Goal: Obtain resource: Obtain resource

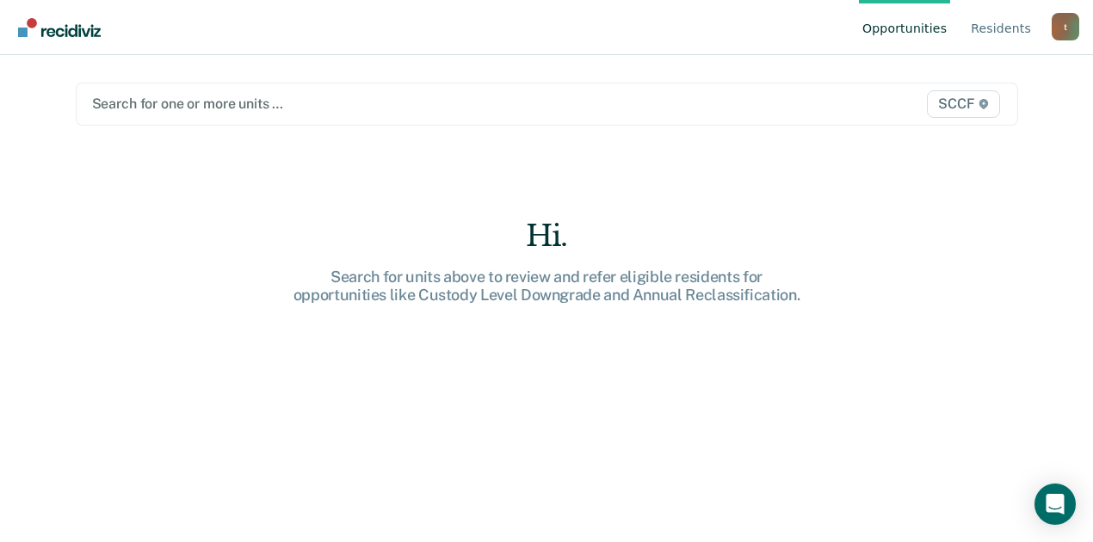
click at [301, 95] on div at bounding box center [410, 104] width 636 height 20
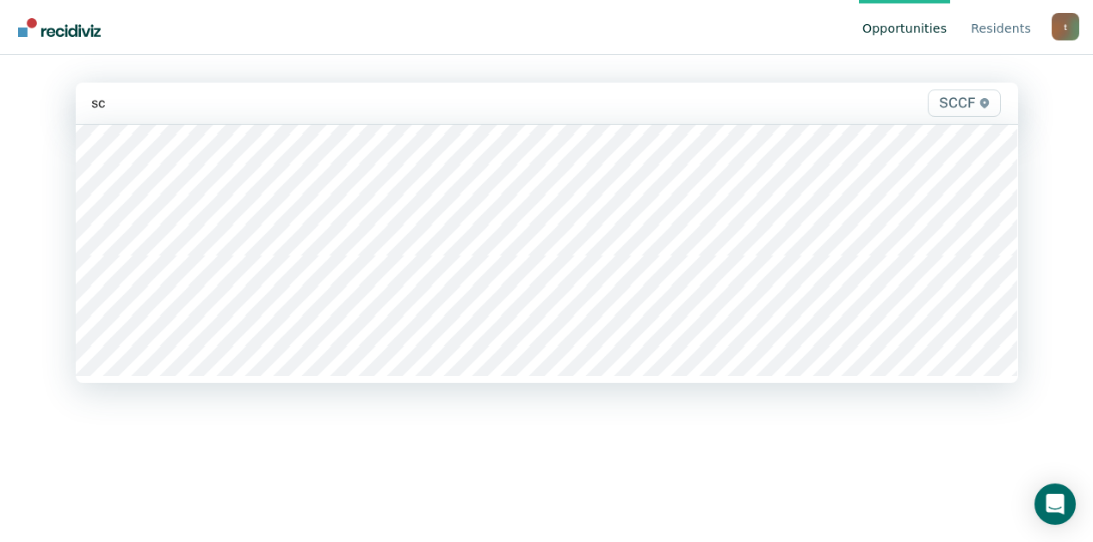
scroll to position [1028, 0]
type input "sccf"
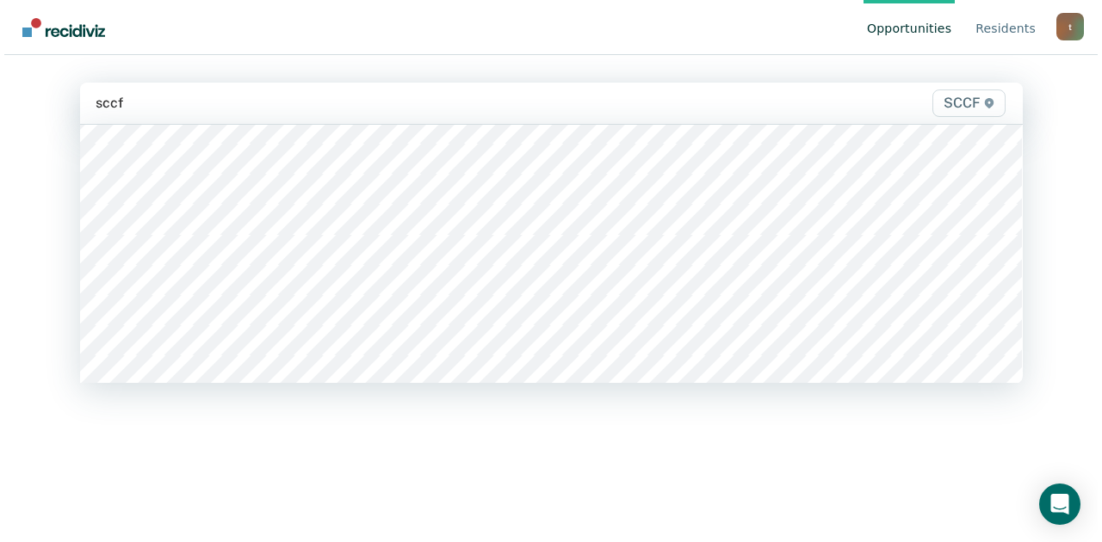
scroll to position [339, 0]
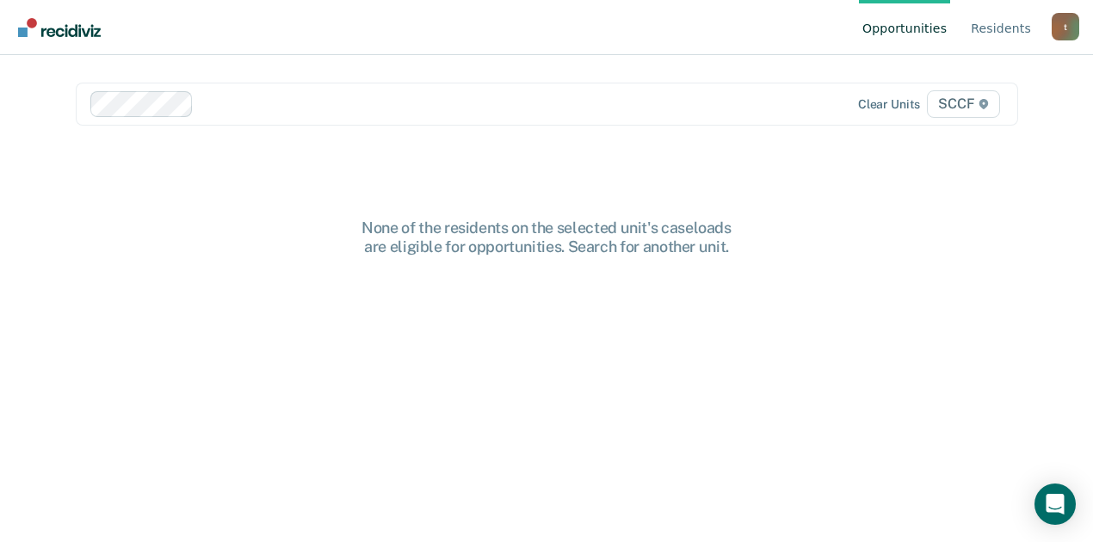
click at [212, 108] on div at bounding box center [465, 104] width 528 height 20
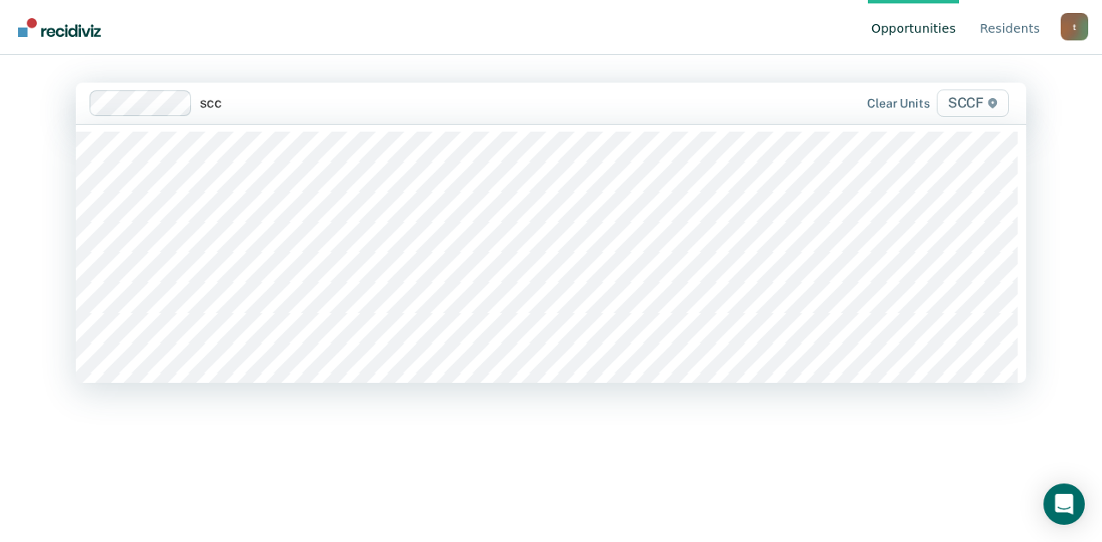
type input "sccf"
type input "scc"
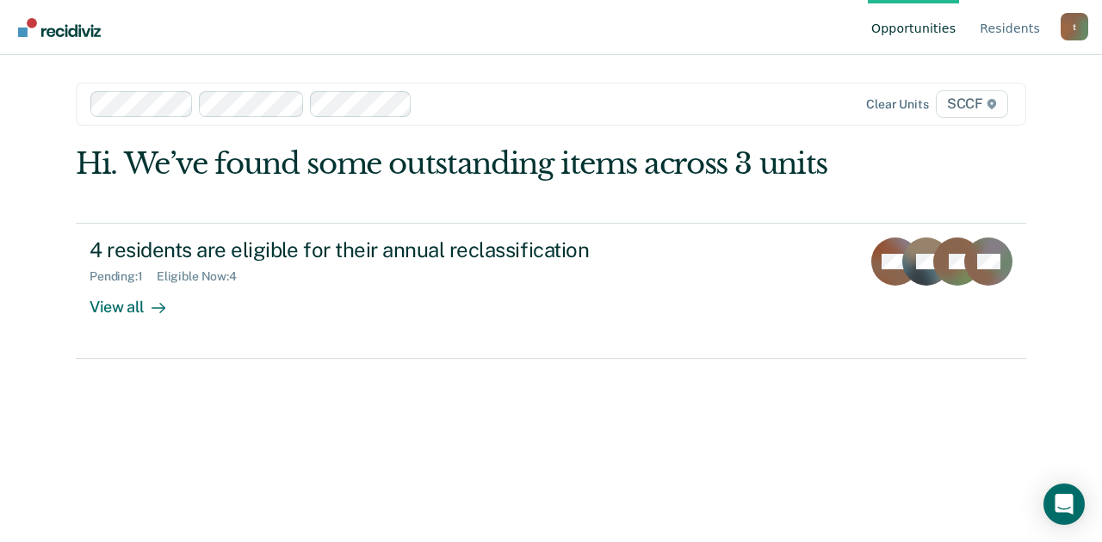
click at [436, 105] on div at bounding box center [576, 104] width 314 height 20
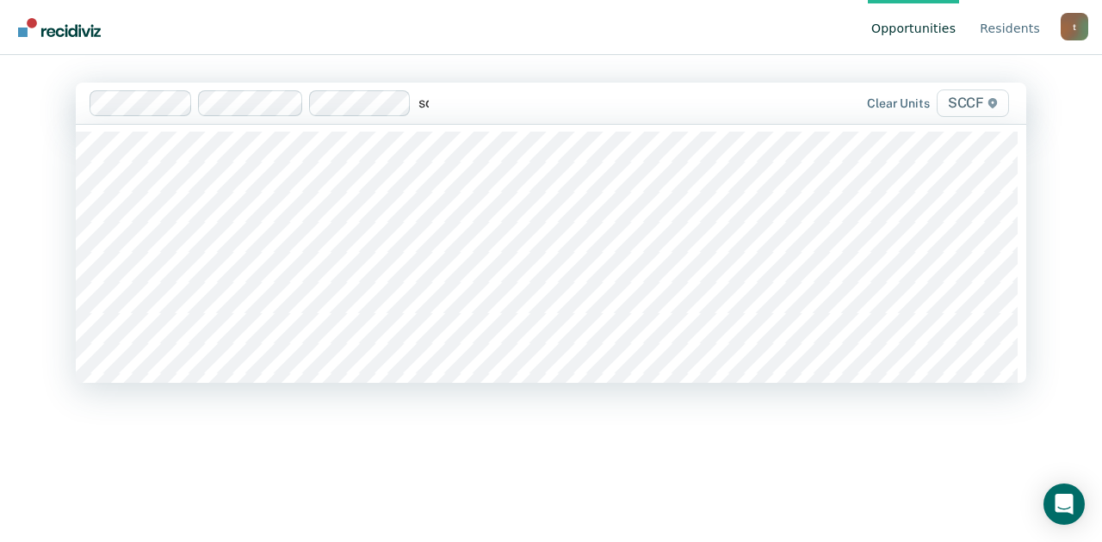
type input "sccf"
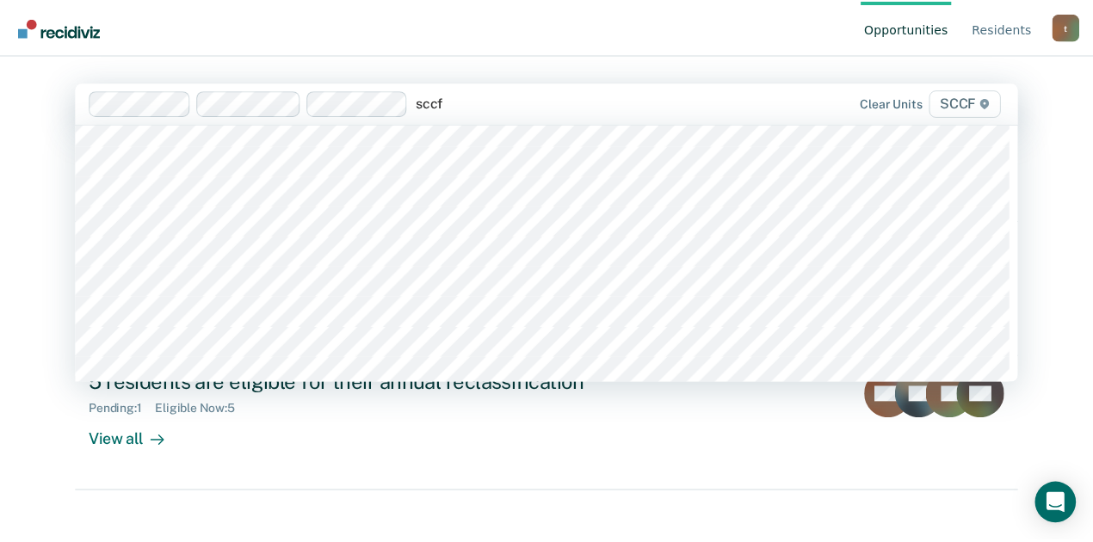
scroll to position [287, 0]
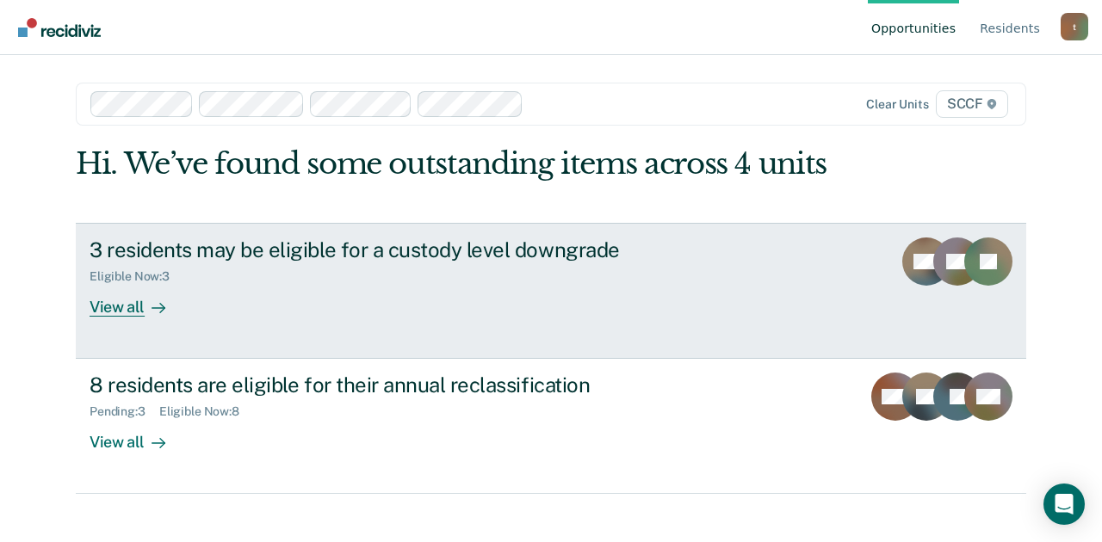
click at [113, 307] on div "View all" at bounding box center [138, 300] width 96 height 34
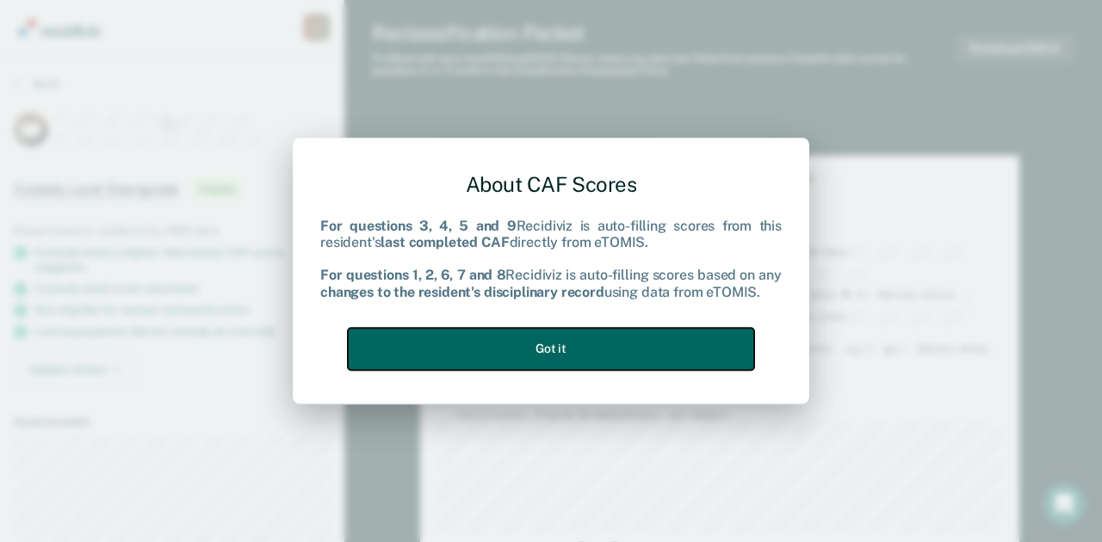
click at [505, 349] on button "Got it" at bounding box center [551, 349] width 406 height 42
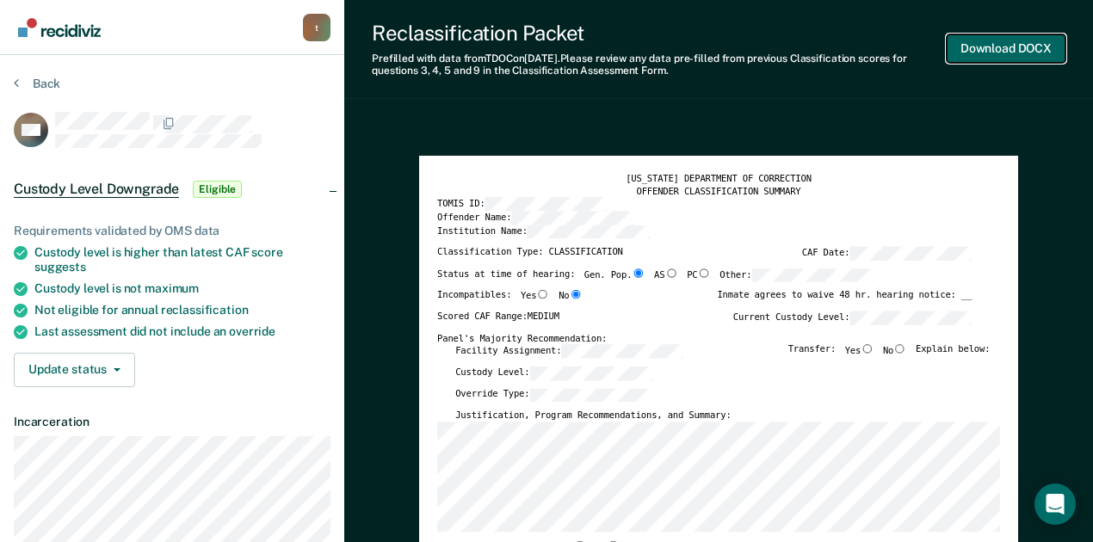
click at [1011, 53] on button "Download DOCX" at bounding box center [1006, 48] width 119 height 28
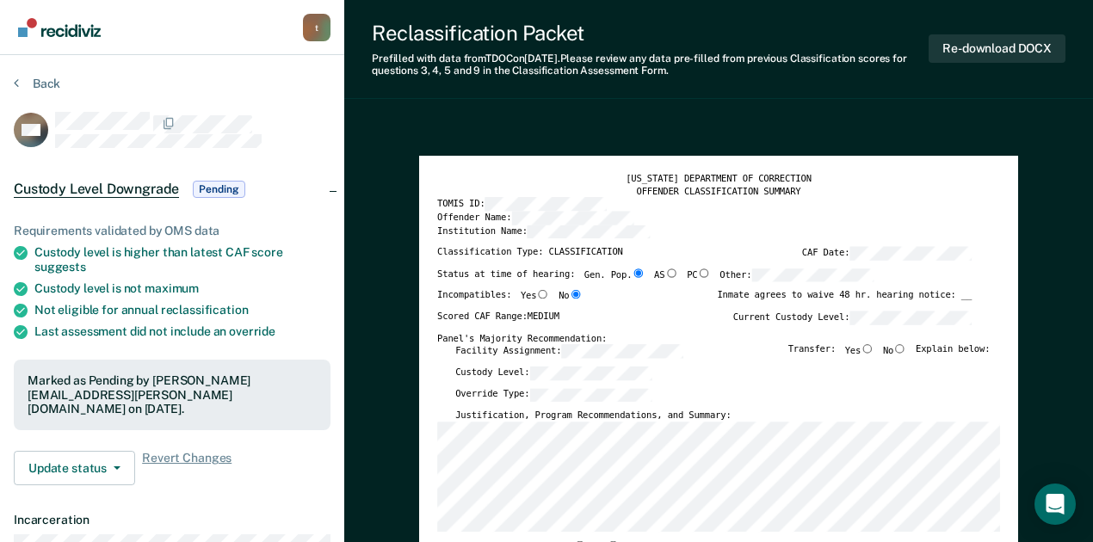
click at [870, 67] on div "Prefilled with data from TDOC on [DATE] . Please review any data pre-filled fro…" at bounding box center [650, 65] width 557 height 25
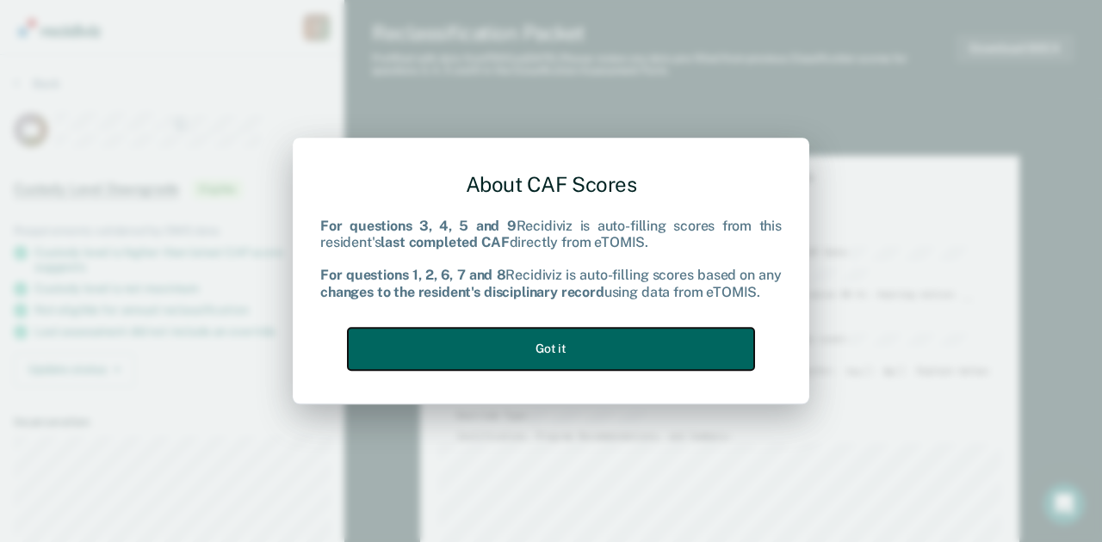
click at [604, 360] on button "Got it" at bounding box center [551, 349] width 406 height 42
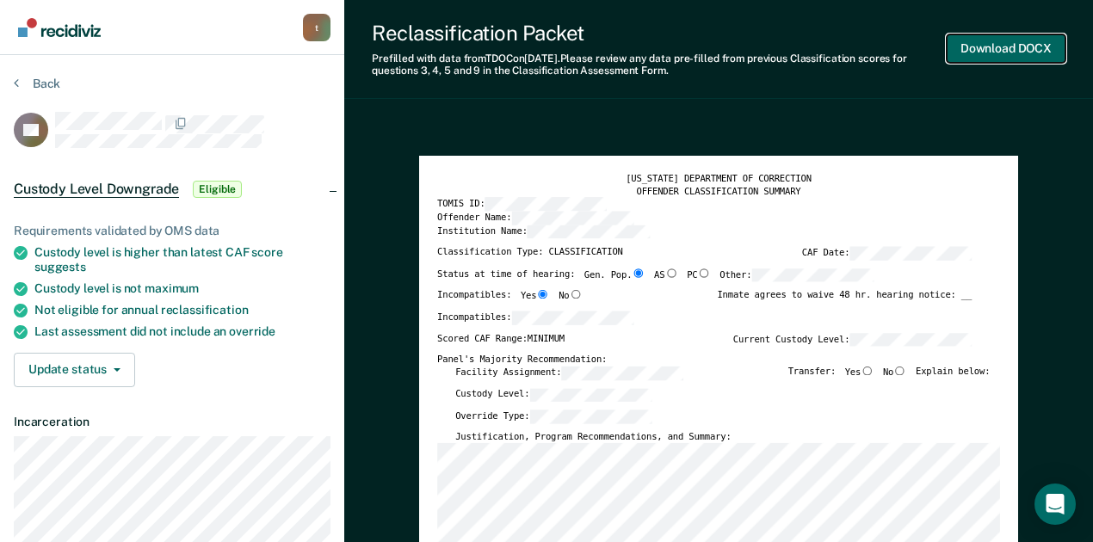
click at [1008, 45] on button "Download DOCX" at bounding box center [1006, 48] width 119 height 28
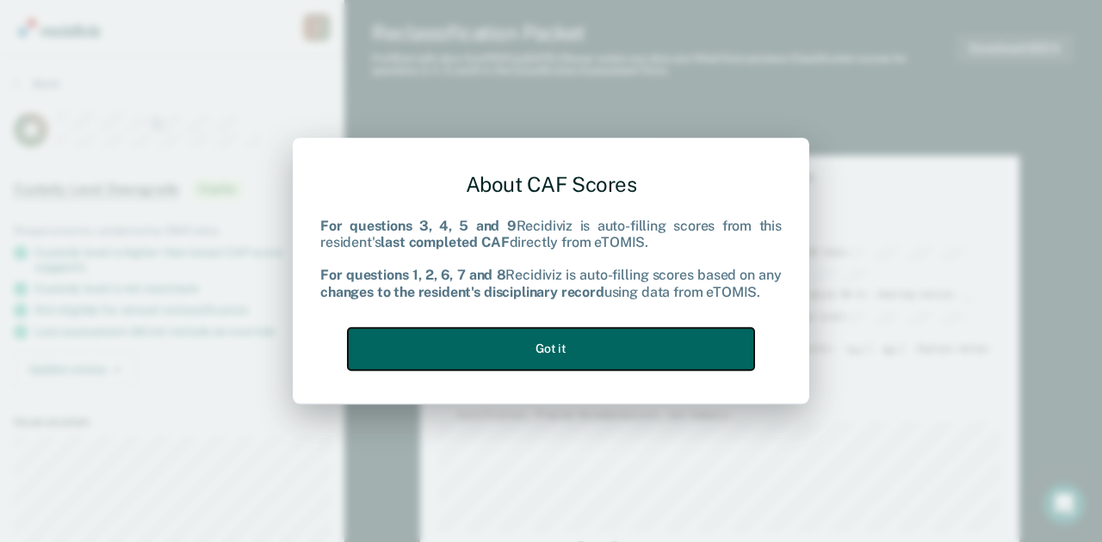
click at [603, 355] on button "Got it" at bounding box center [551, 349] width 406 height 42
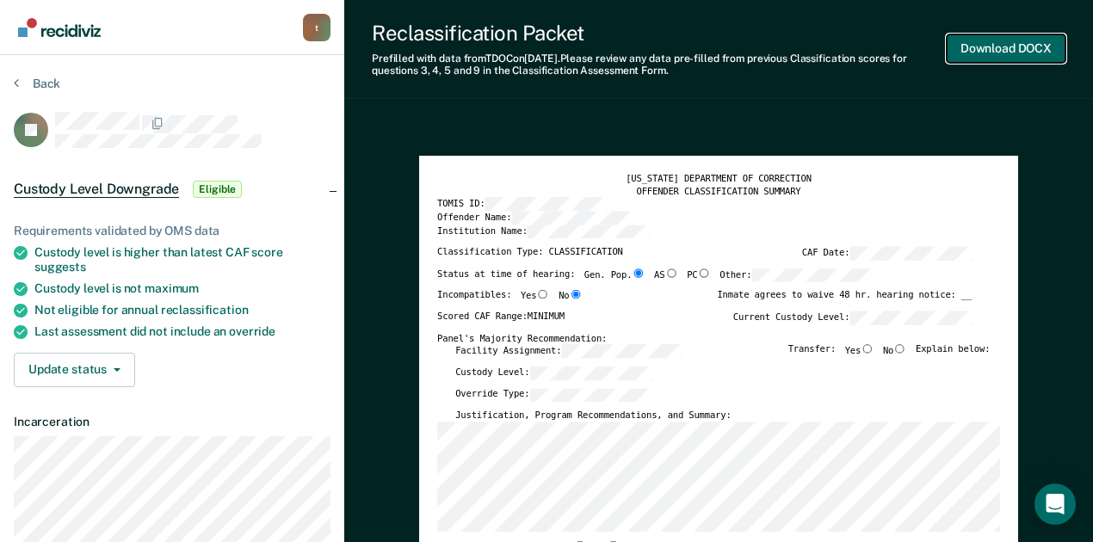
click at [983, 57] on button "Download DOCX" at bounding box center [1006, 48] width 119 height 28
type textarea "x"
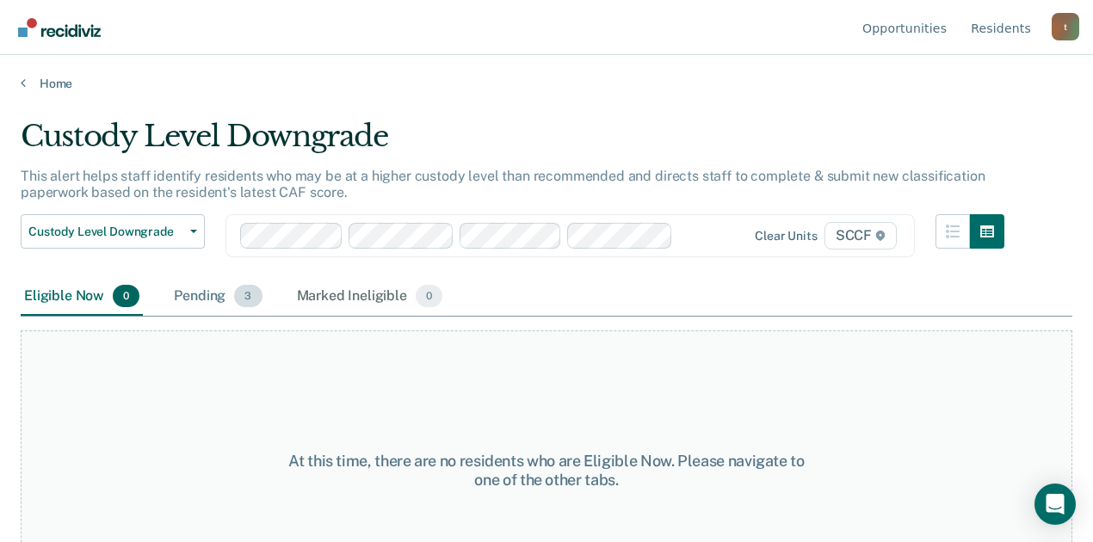
click at [223, 301] on div "Pending 3" at bounding box center [217, 297] width 95 height 38
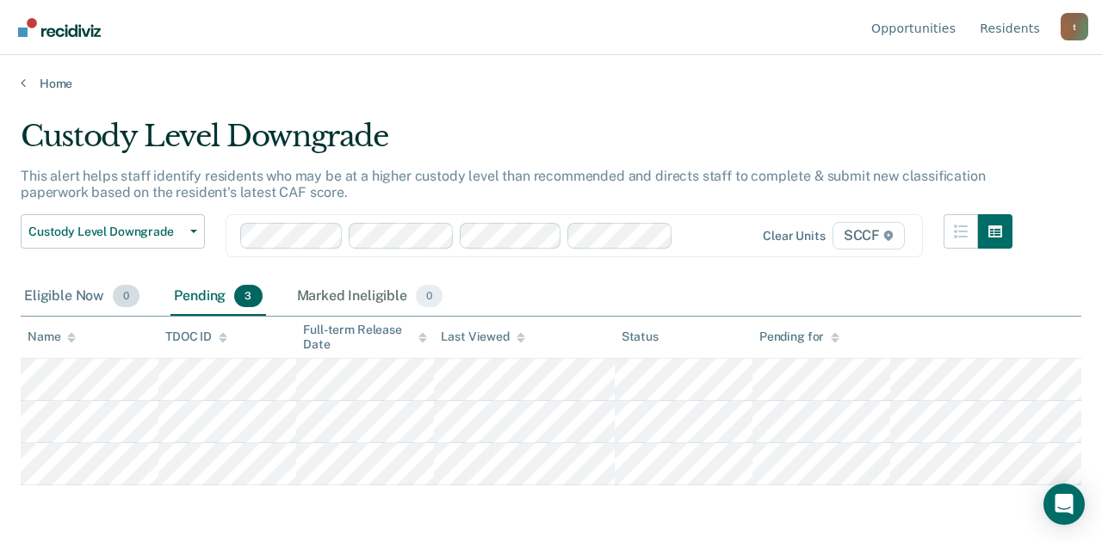
click at [79, 294] on div "Eligible Now 0" at bounding box center [82, 297] width 122 height 38
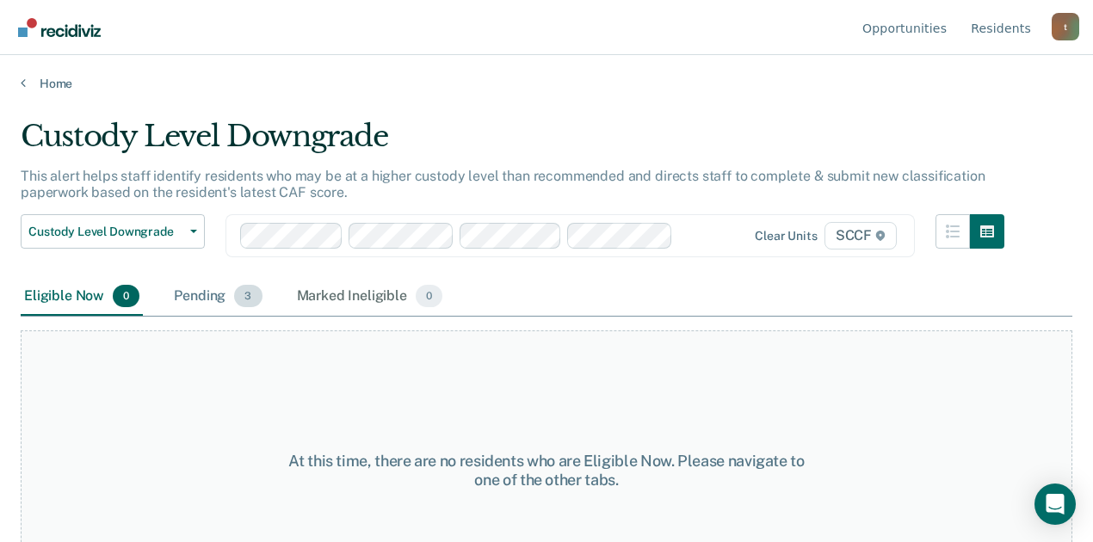
click at [212, 297] on div "Pending 3" at bounding box center [217, 297] width 95 height 38
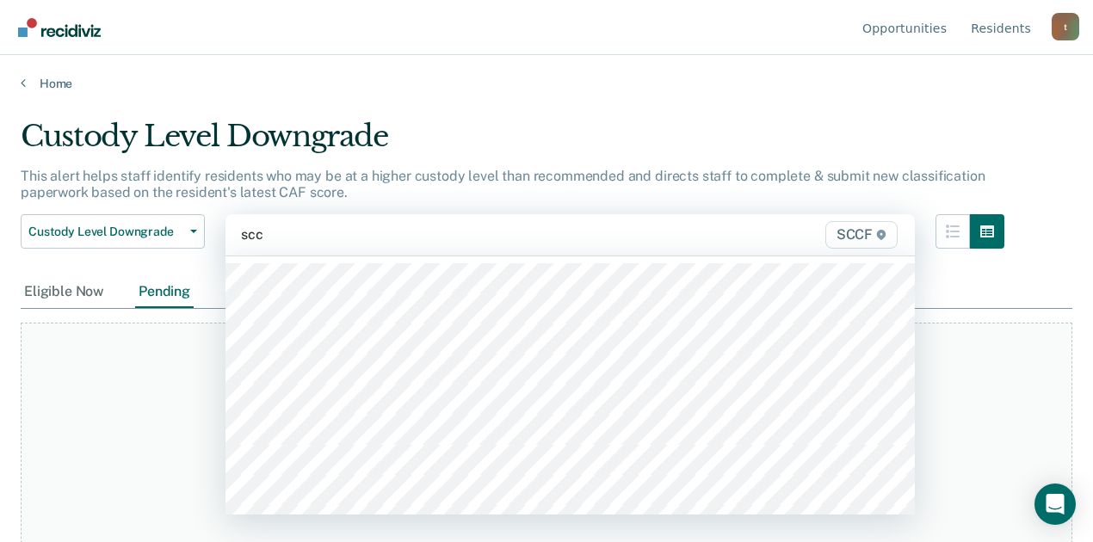
type input "sccf"
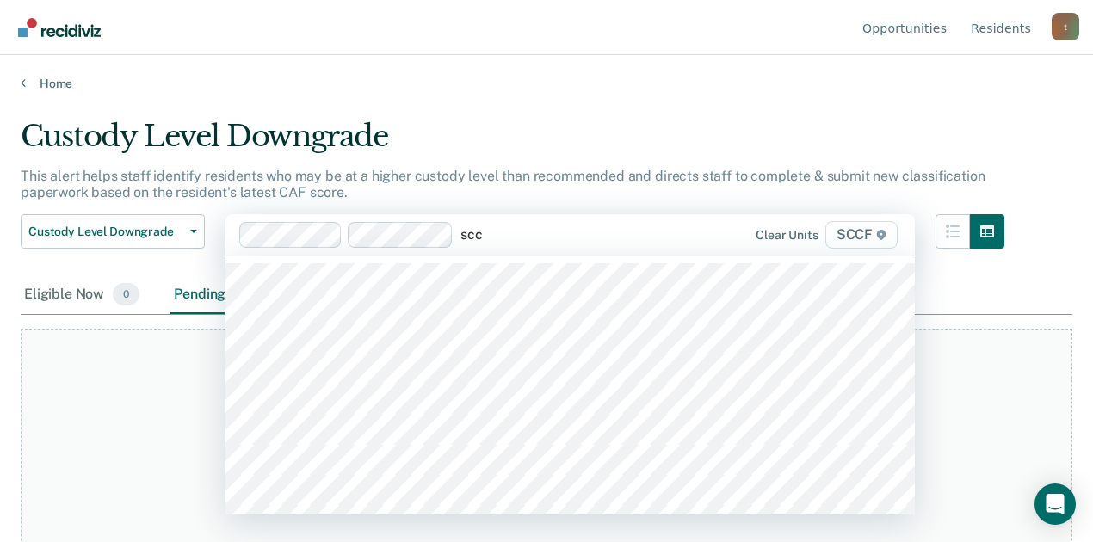
type input "sccf"
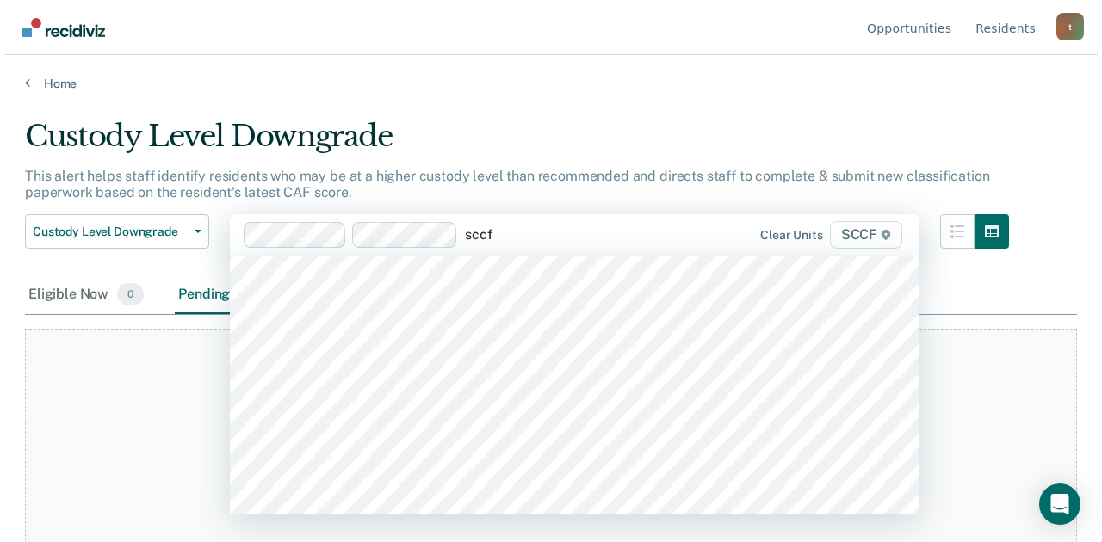
scroll to position [287, 0]
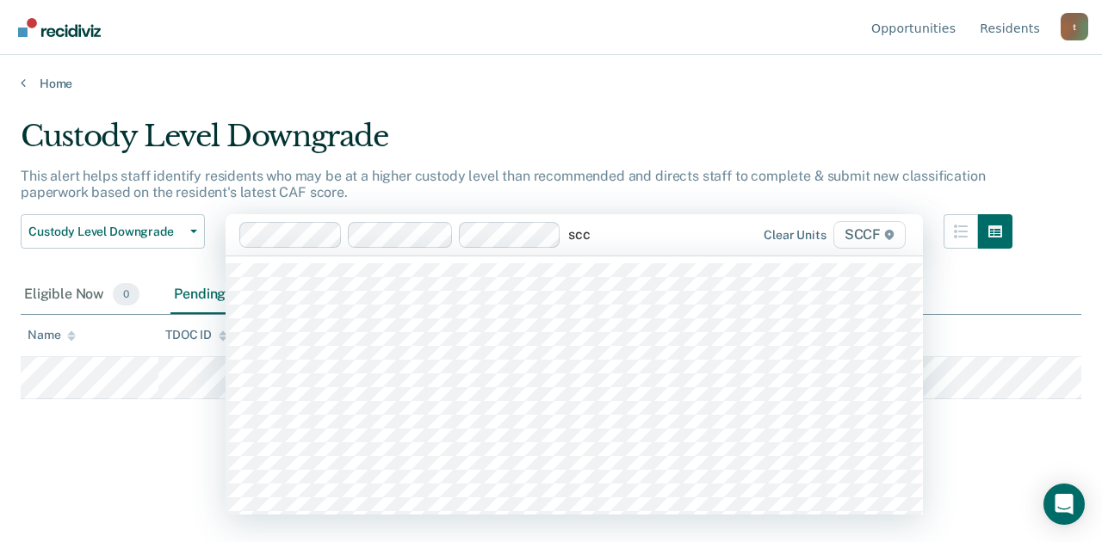
type input "sccf"
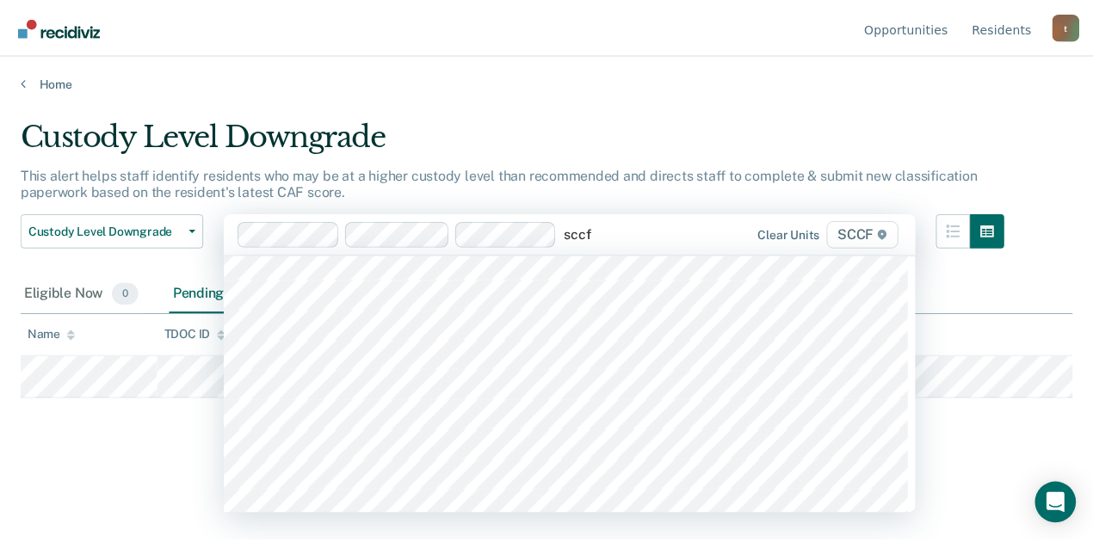
scroll to position [229, 0]
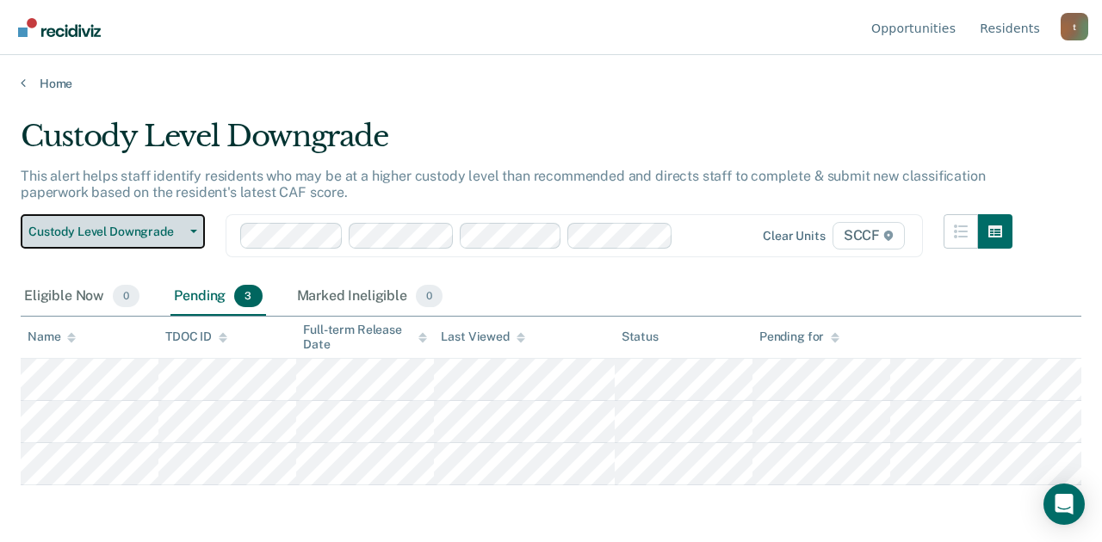
click at [200, 228] on button "Custody Level Downgrade" at bounding box center [113, 231] width 184 height 34
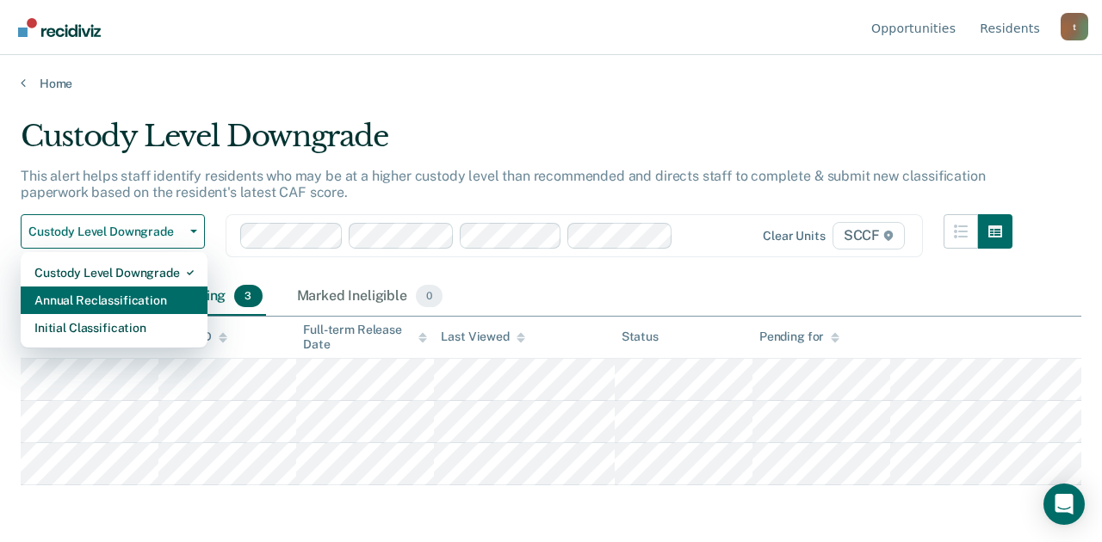
click at [183, 302] on div "Annual Reclassification" at bounding box center [113, 301] width 159 height 28
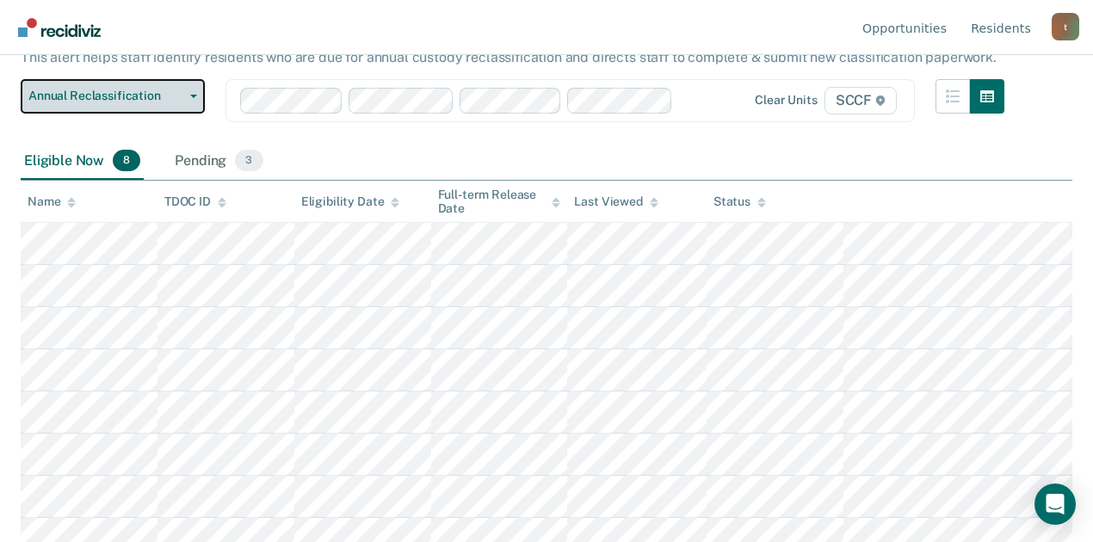
scroll to position [136, 0]
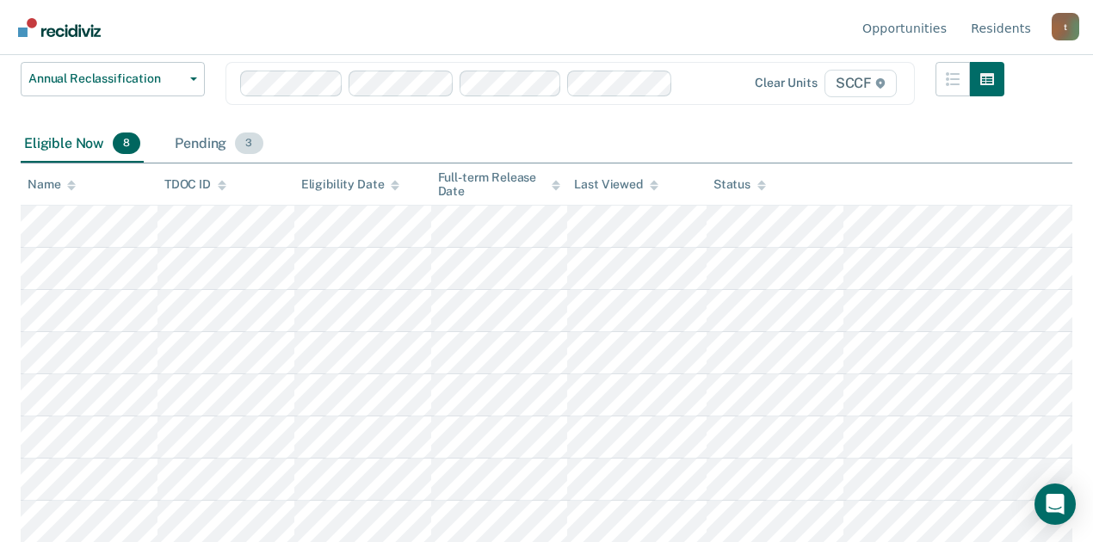
click at [212, 144] on div "Pending 3" at bounding box center [218, 145] width 95 height 38
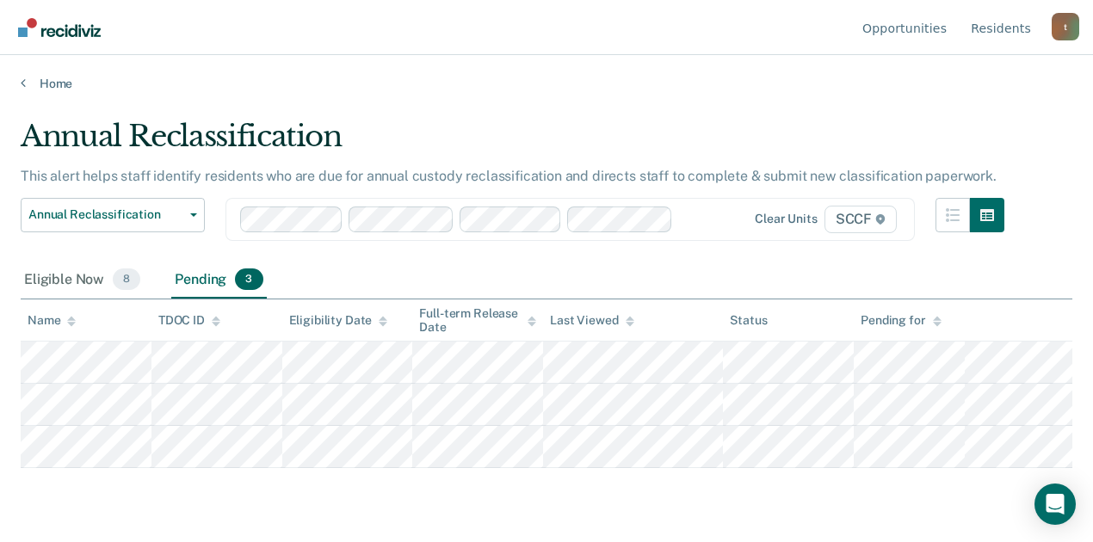
scroll to position [0, 0]
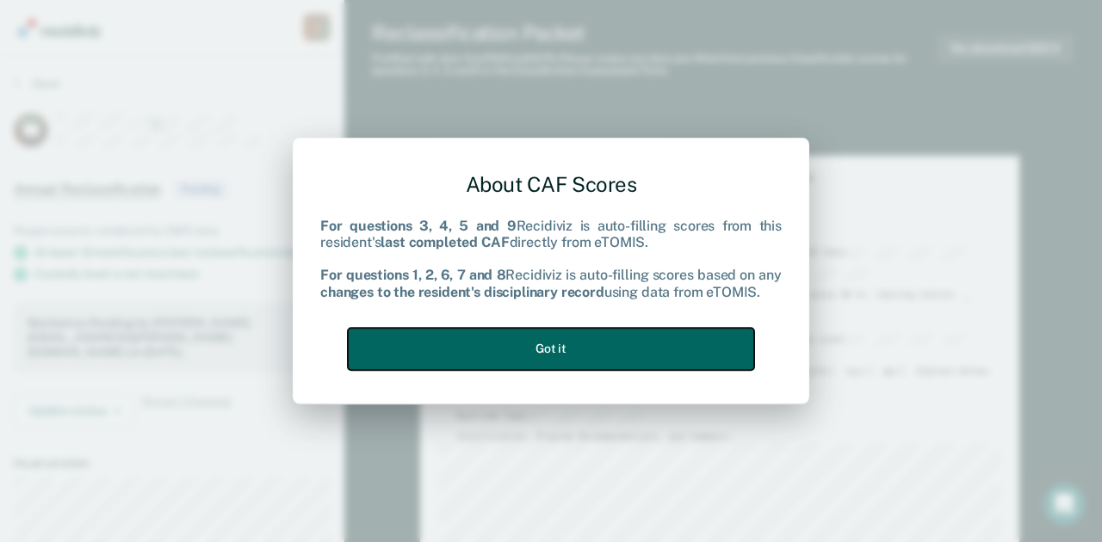
click at [552, 343] on button "Got it" at bounding box center [551, 349] width 406 height 42
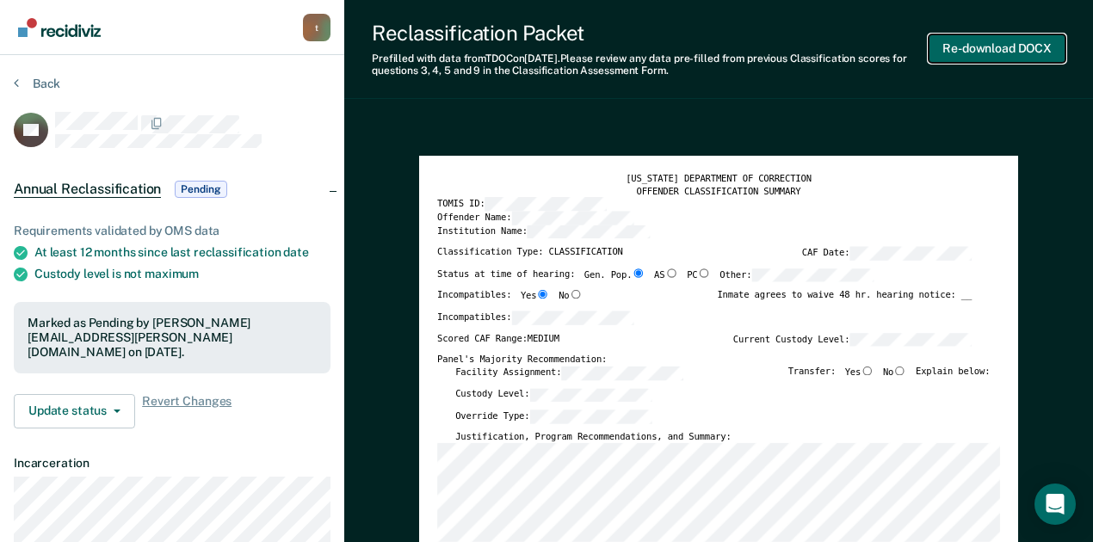
click at [1027, 48] on button "Re-download DOCX" at bounding box center [997, 48] width 137 height 28
click at [1011, 53] on button "Re-download DOCX" at bounding box center [997, 48] width 137 height 28
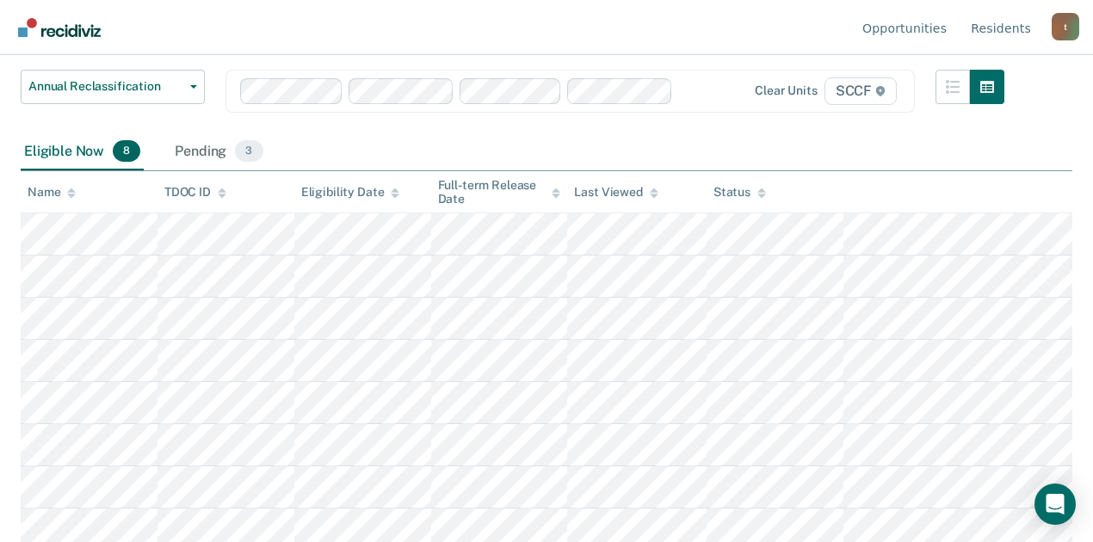
scroll to position [136, 0]
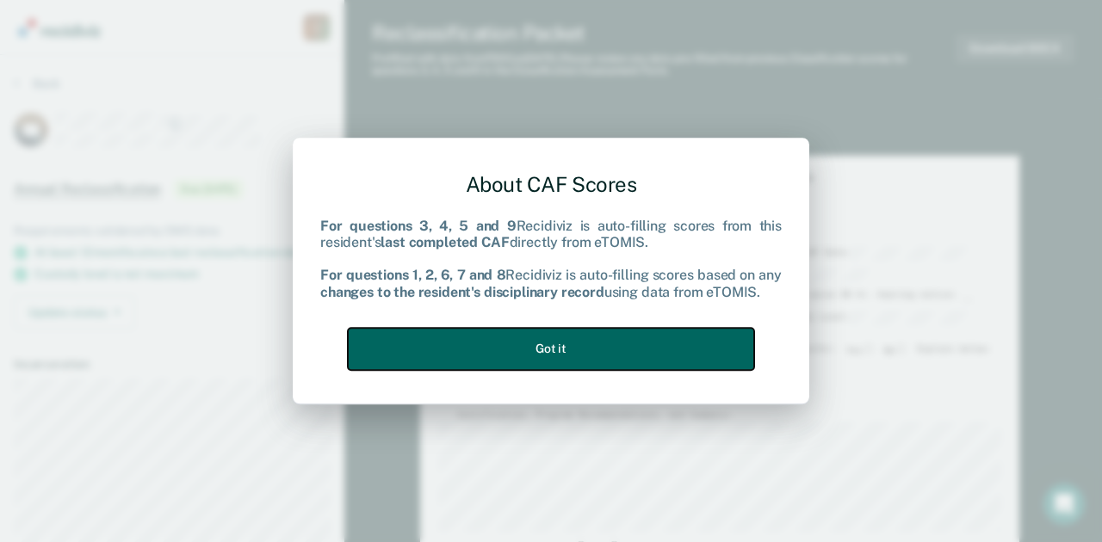
click at [697, 337] on button "Got it" at bounding box center [551, 349] width 406 height 42
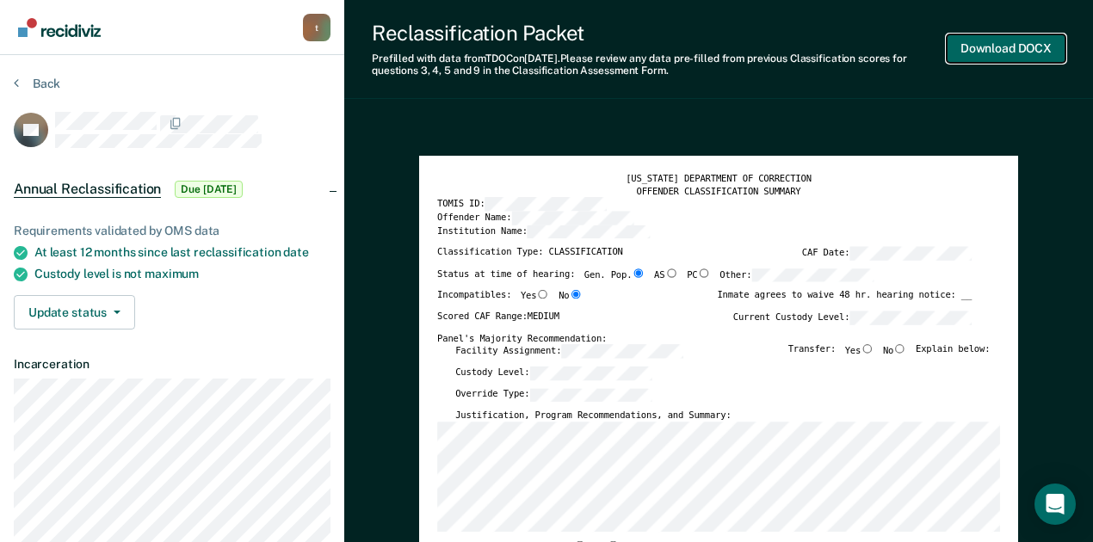
click at [1000, 54] on button "Download DOCX" at bounding box center [1006, 48] width 119 height 28
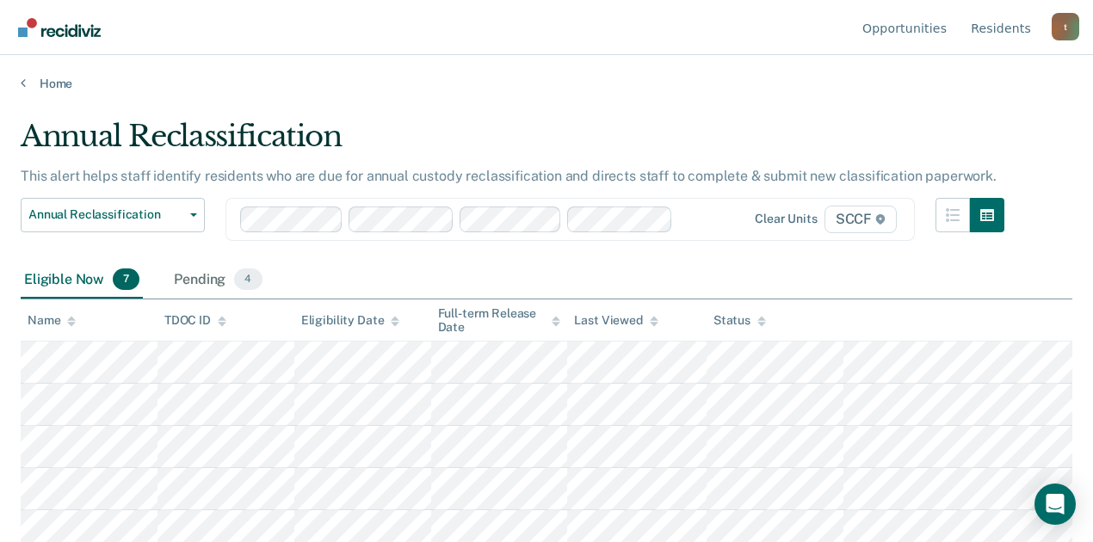
scroll to position [94, 0]
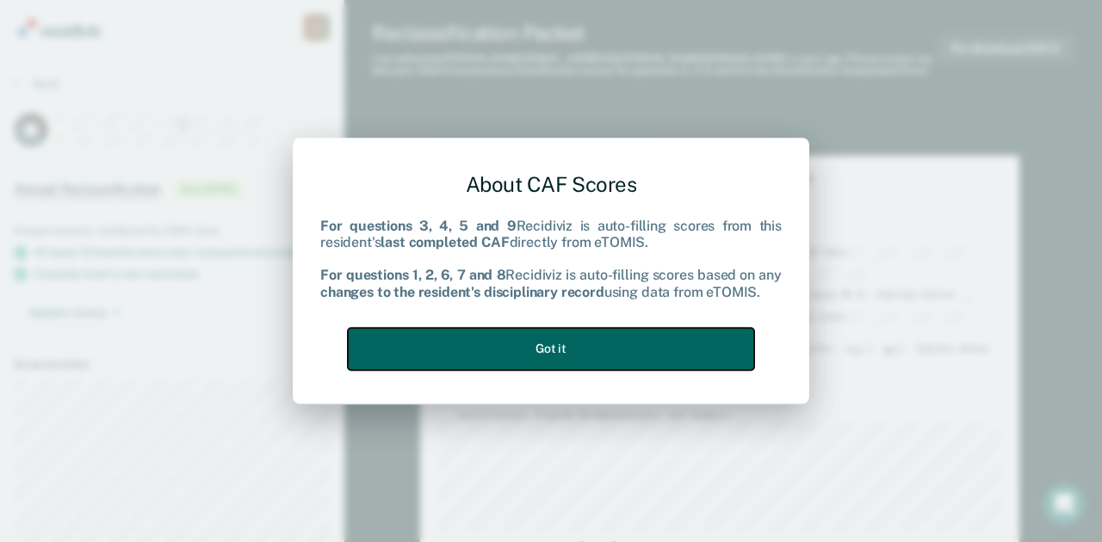
click at [613, 348] on button "Got it" at bounding box center [551, 349] width 406 height 42
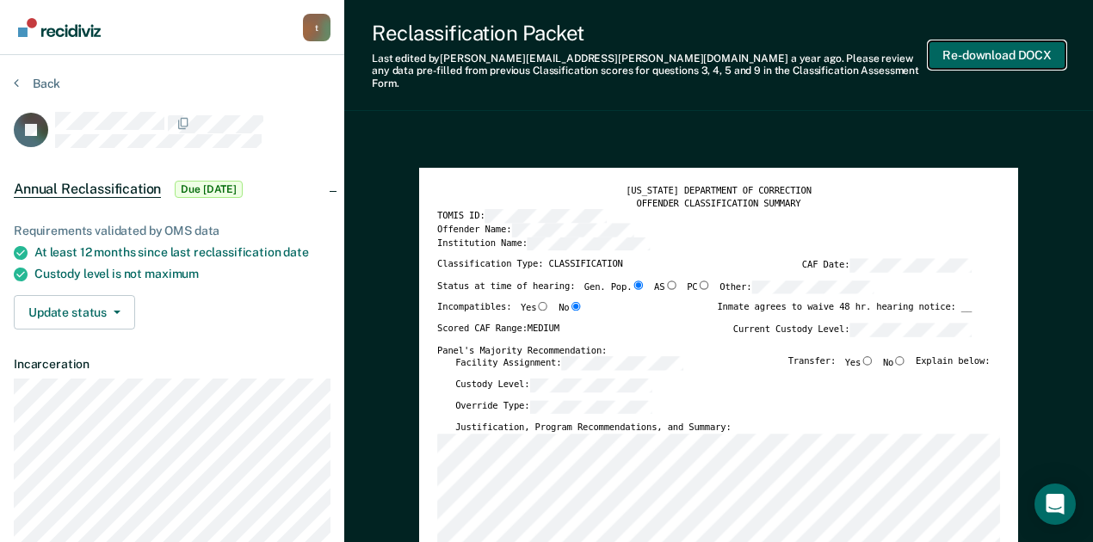
click at [982, 55] on button "Re-download DOCX" at bounding box center [997, 55] width 137 height 28
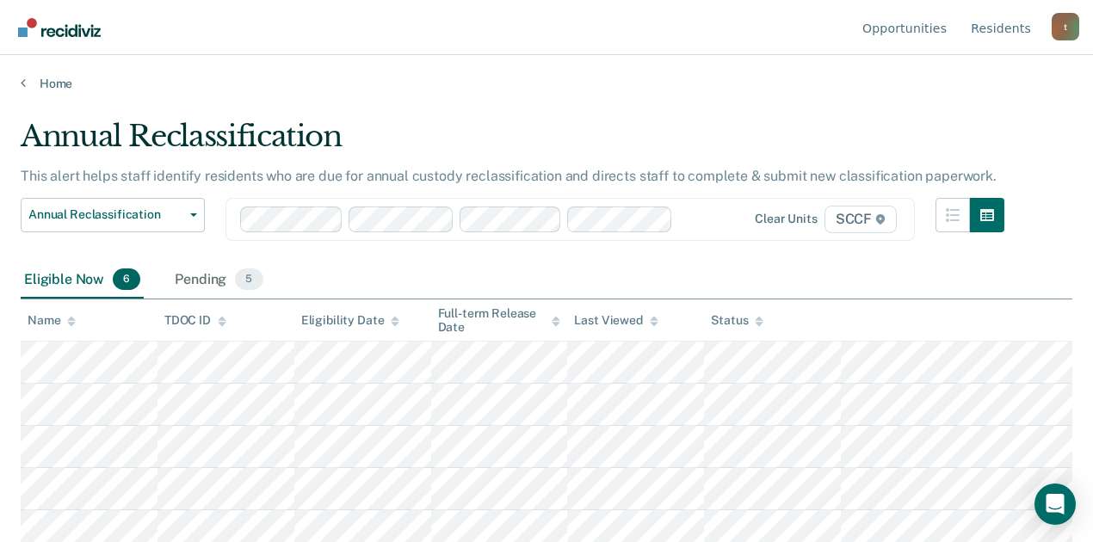
scroll to position [52, 0]
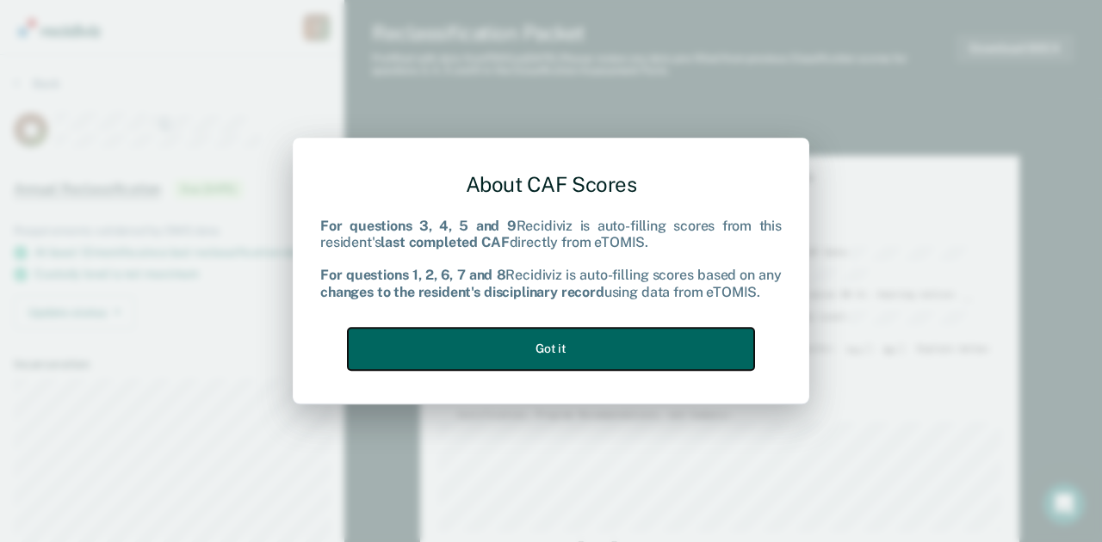
click at [620, 337] on button "Got it" at bounding box center [551, 349] width 406 height 42
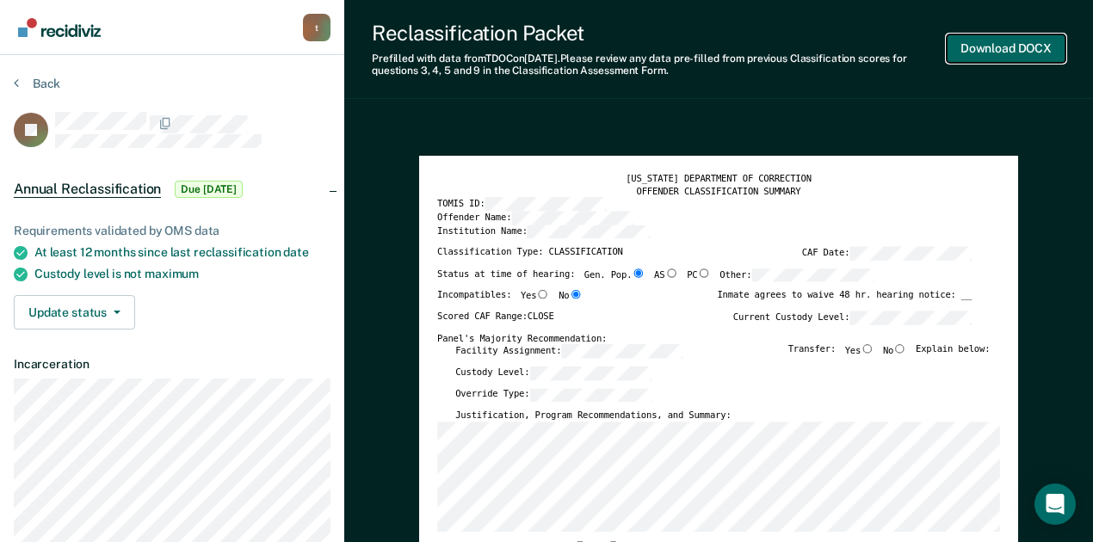
click at [1016, 53] on button "Download DOCX" at bounding box center [1006, 48] width 119 height 28
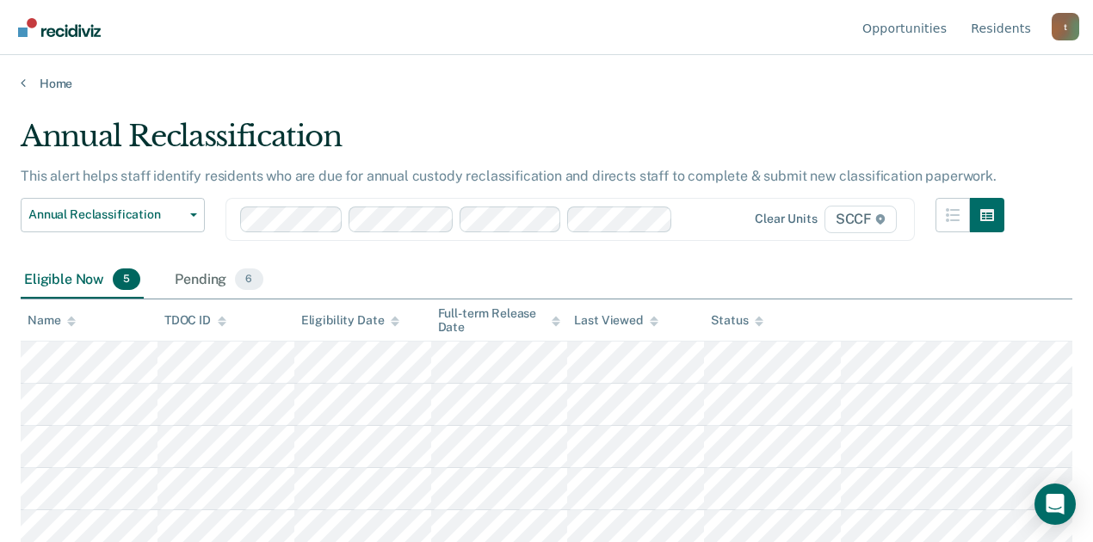
scroll to position [9, 0]
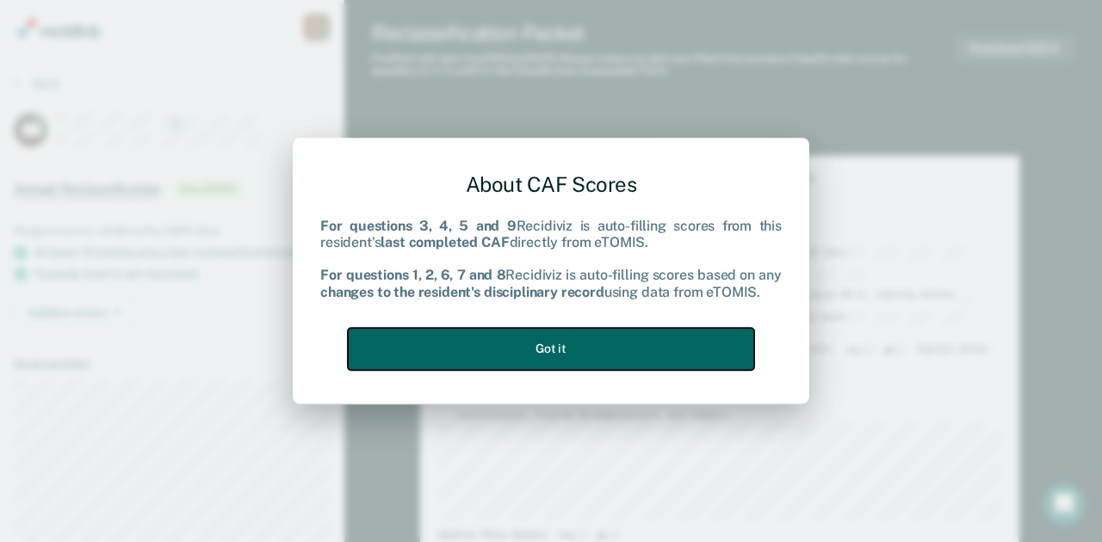
click at [560, 368] on button "Got it" at bounding box center [551, 349] width 406 height 42
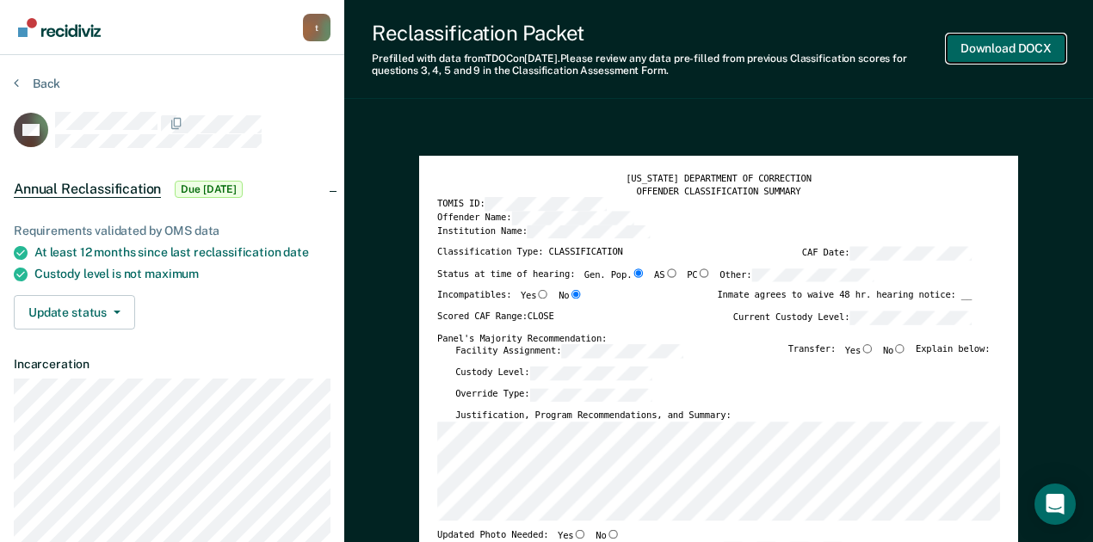
click at [983, 48] on button "Download DOCX" at bounding box center [1006, 48] width 119 height 28
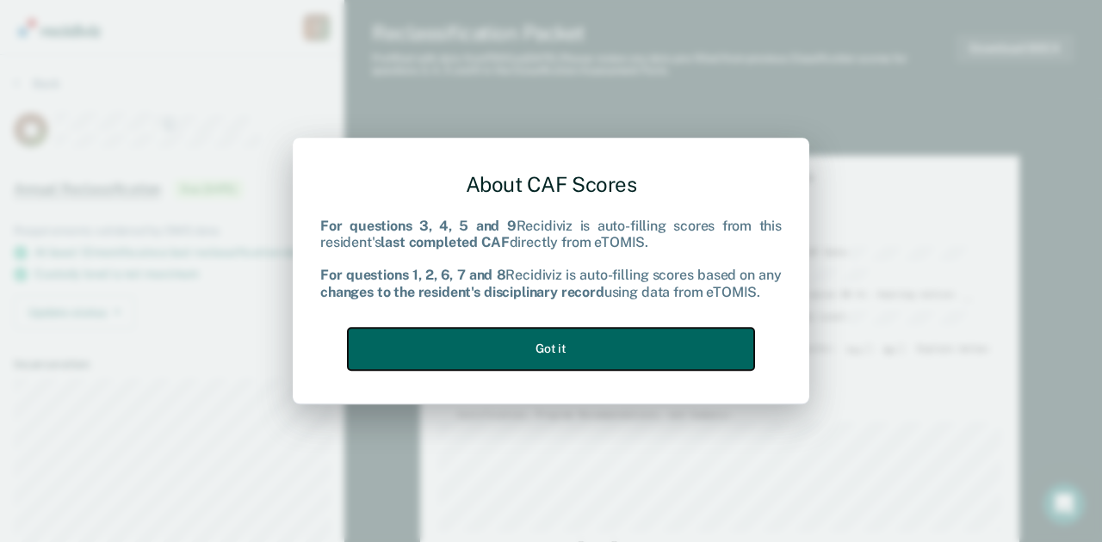
click at [534, 347] on button "Got it" at bounding box center [551, 349] width 406 height 42
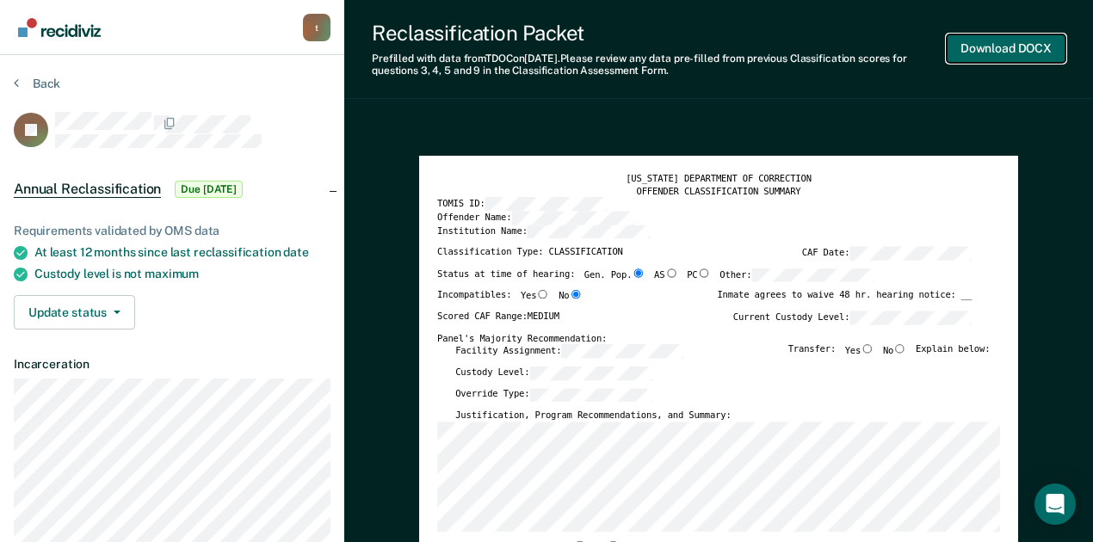
click at [960, 56] on button "Download DOCX" at bounding box center [1006, 48] width 119 height 28
type textarea "x"
